Goal: Check status: Check status

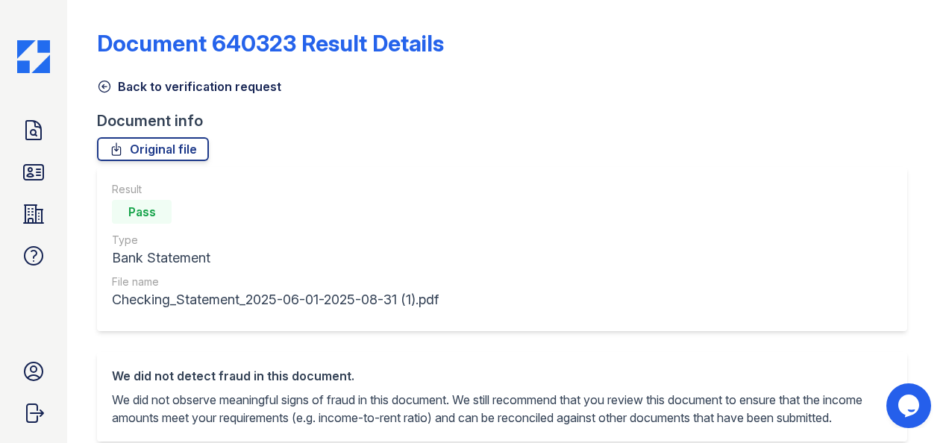
scroll to position [448, 0]
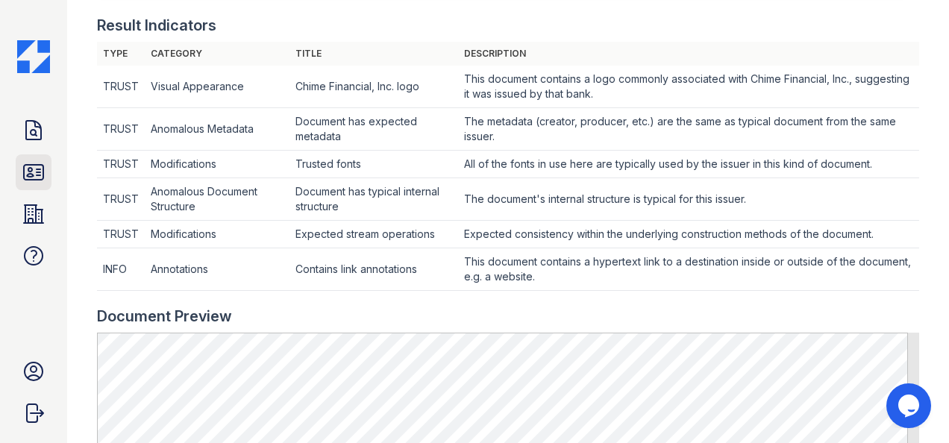
click at [24, 175] on icon at bounding box center [33, 172] width 19 height 15
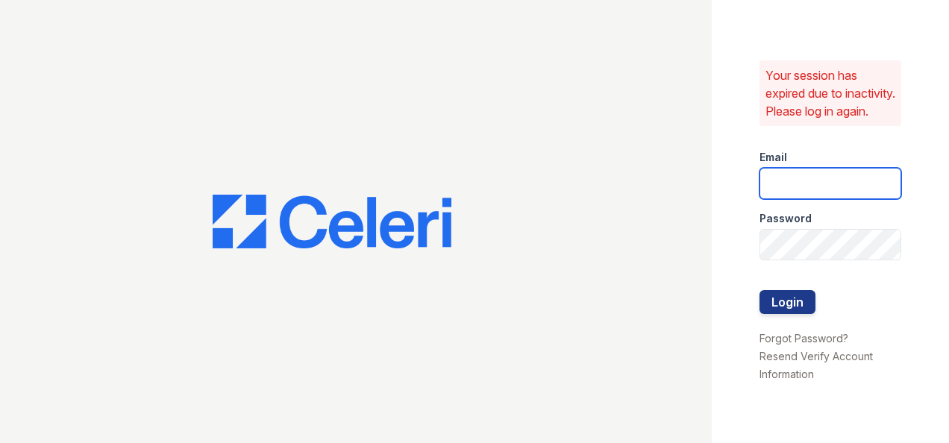
type input "oceannap@livebe.com"
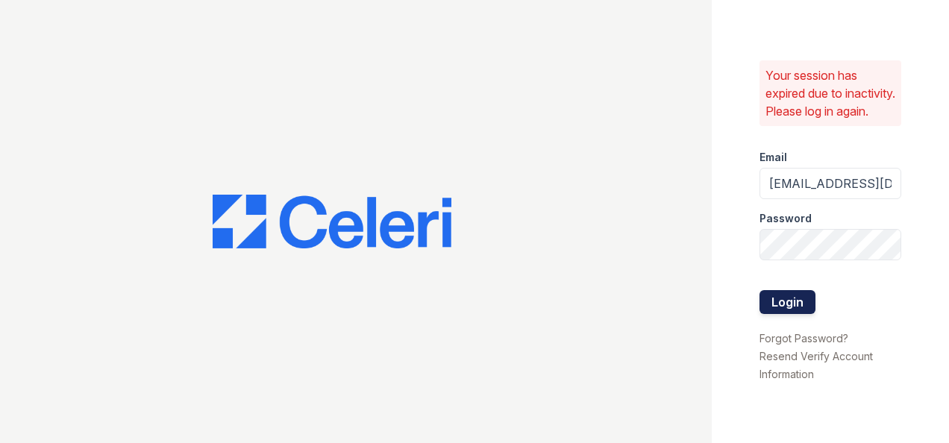
click at [780, 304] on button "Login" at bounding box center [788, 302] width 56 height 24
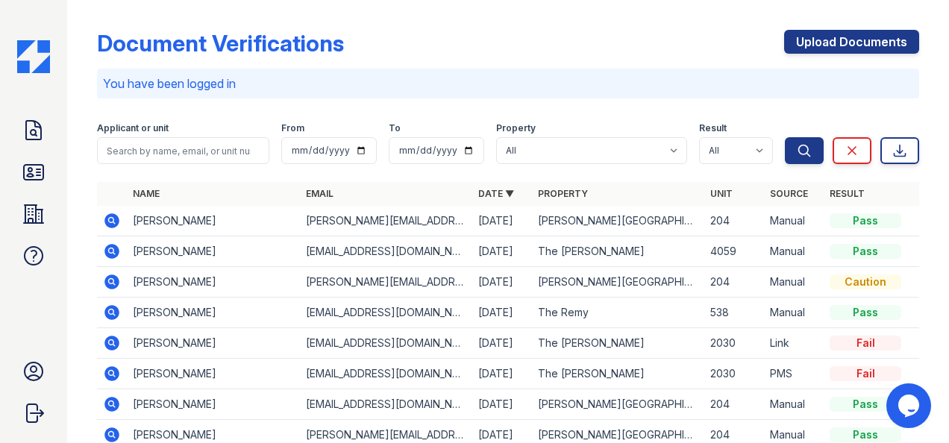
click at [115, 249] on icon at bounding box center [111, 251] width 15 height 15
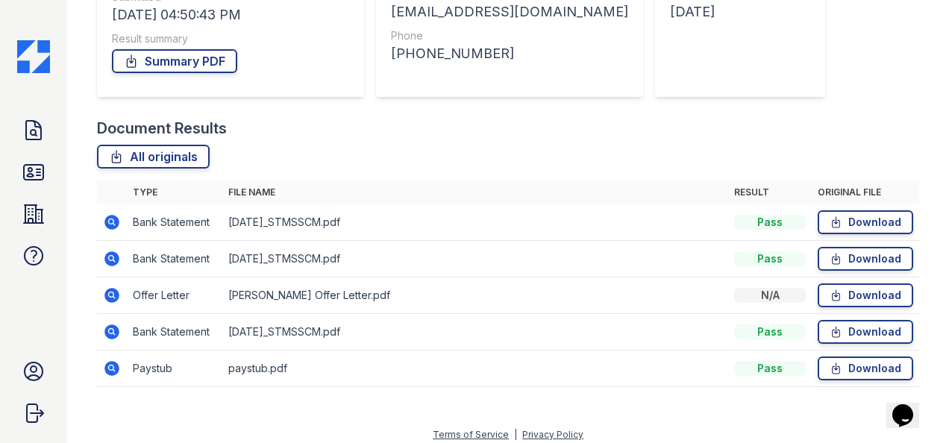
scroll to position [252, 0]
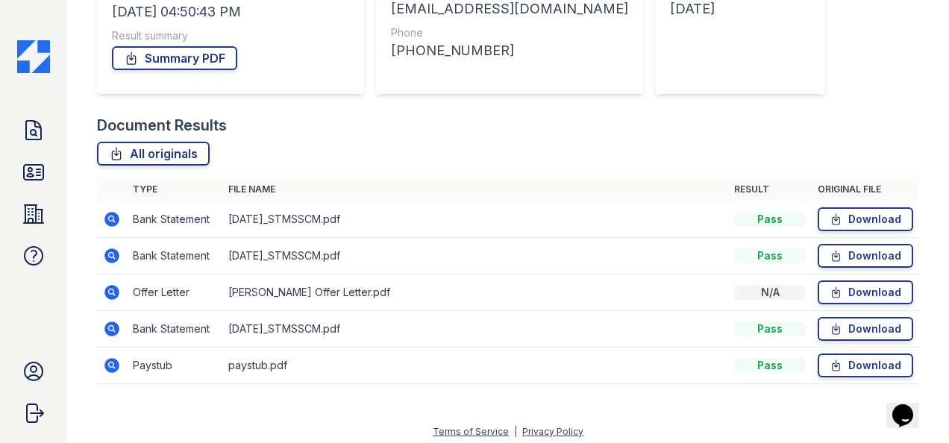
click at [113, 362] on icon at bounding box center [112, 366] width 18 height 18
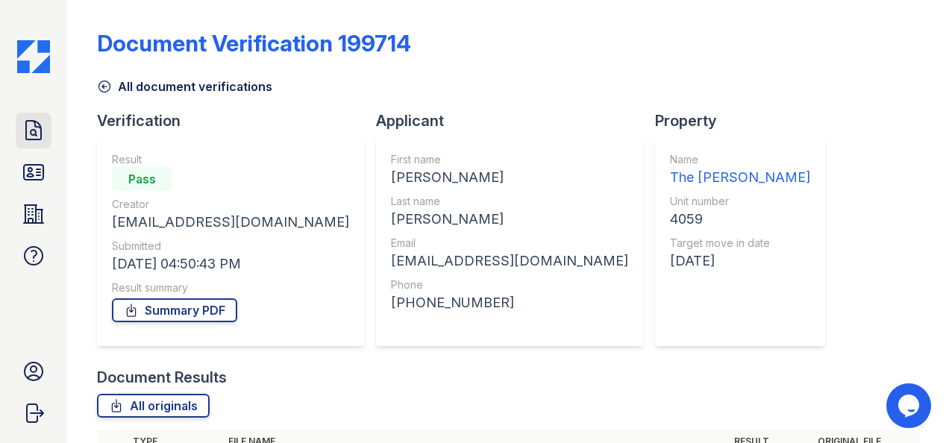
click at [22, 140] on icon at bounding box center [34, 131] width 24 height 24
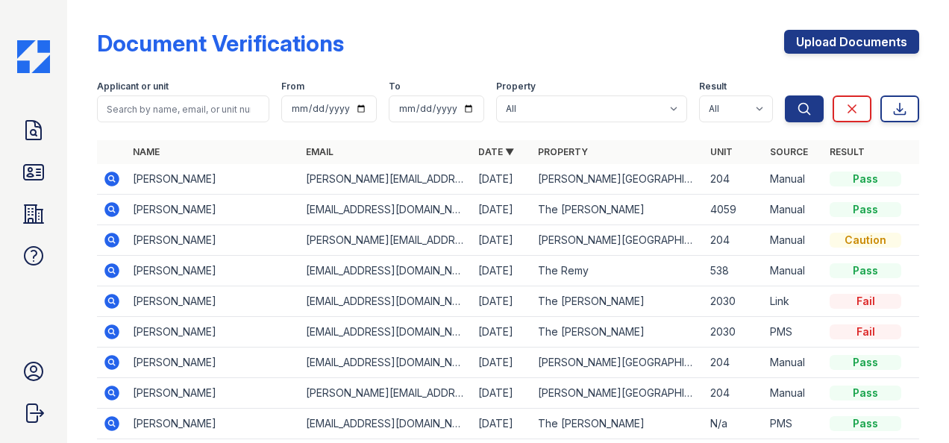
click at [114, 178] on icon at bounding box center [111, 179] width 15 height 15
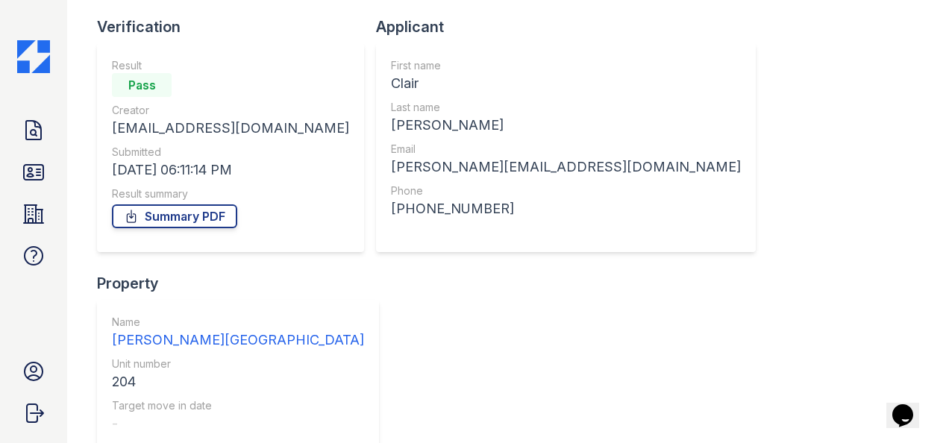
scroll to position [148, 0]
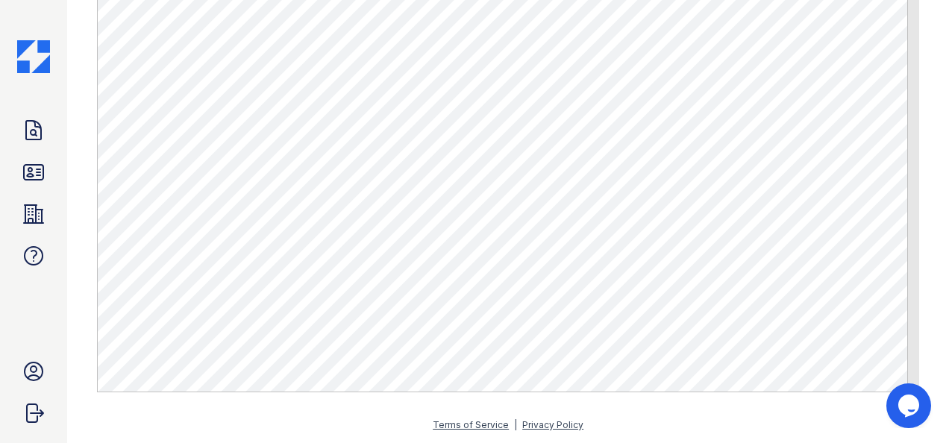
scroll to position [792, 0]
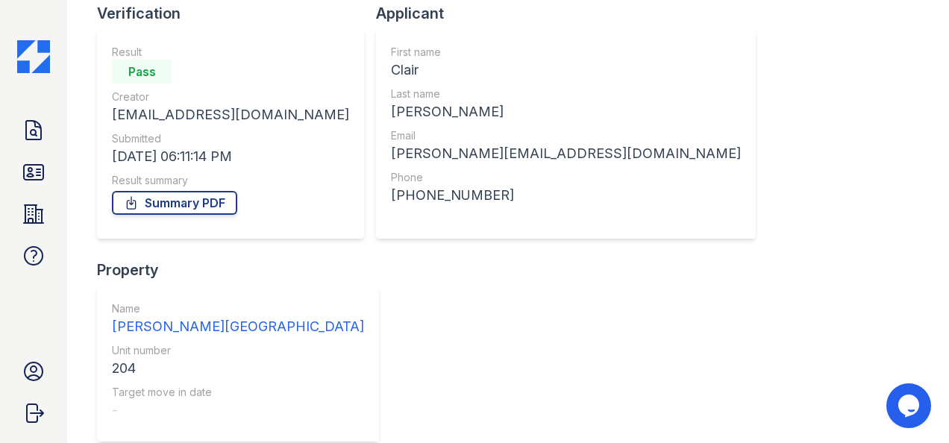
scroll to position [148, 0]
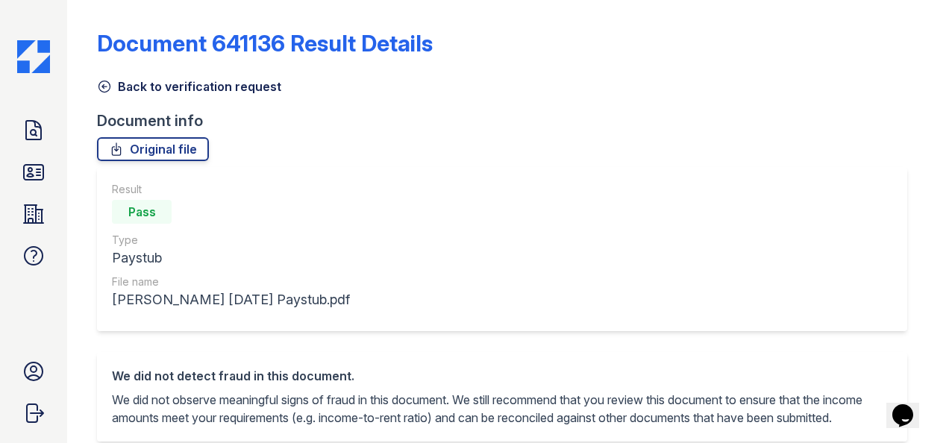
drag, startPoint x: 937, startPoint y: 122, endPoint x: 923, endPoint y: 158, distance: 39.2
click at [923, 158] on div "Document 641136 Result Details Back to verification request Document info Origi…" at bounding box center [508, 221] width 882 height 443
click at [860, 55] on div "Document 641136 Result Details" at bounding box center [508, 49] width 822 height 39
